Goal: Navigation & Orientation: Find specific page/section

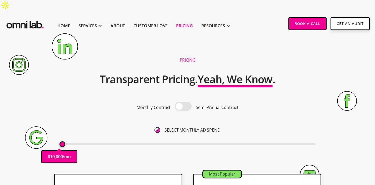
click at [66, 45] on img at bounding box center [65, 46] width 26 height 26
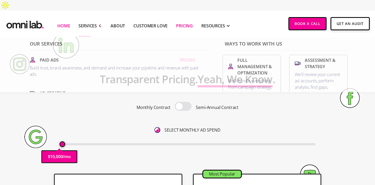
click at [60, 23] on link "Home" at bounding box center [63, 26] width 13 height 6
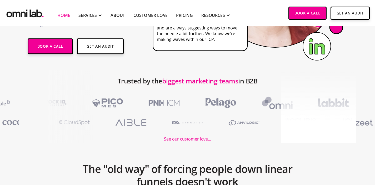
scroll to position [141, 0]
